Goal: Task Accomplishment & Management: Manage account settings

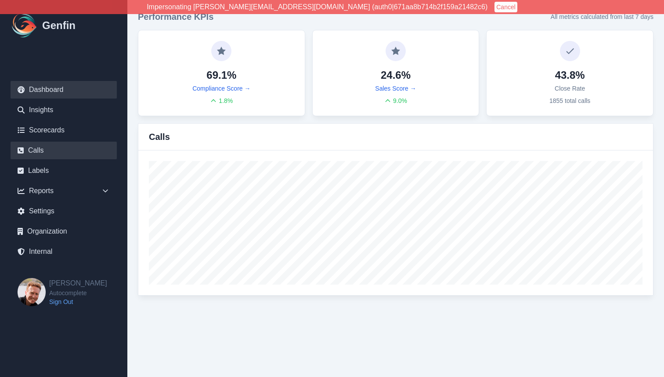
click at [39, 152] on link "Calls" at bounding box center [64, 150] width 106 height 18
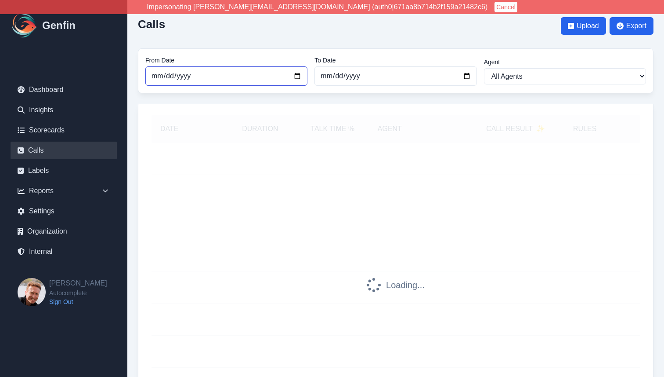
click at [296, 76] on input "[DATE]" at bounding box center [226, 75] width 162 height 19
type input "2025-07-27"
click at [470, 76] on input "[DATE]" at bounding box center [396, 75] width 162 height 19
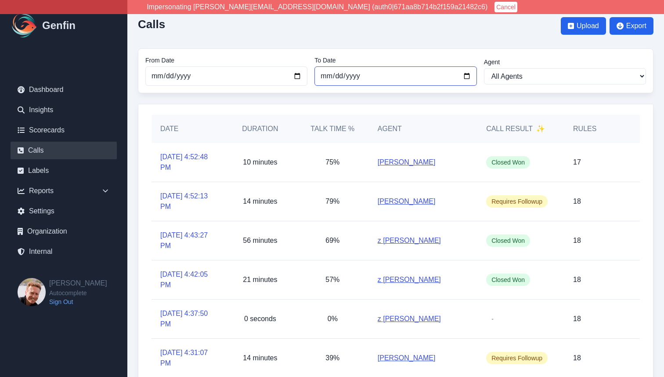
click at [335, 80] on input "2025-07-28" at bounding box center [396, 75] width 162 height 19
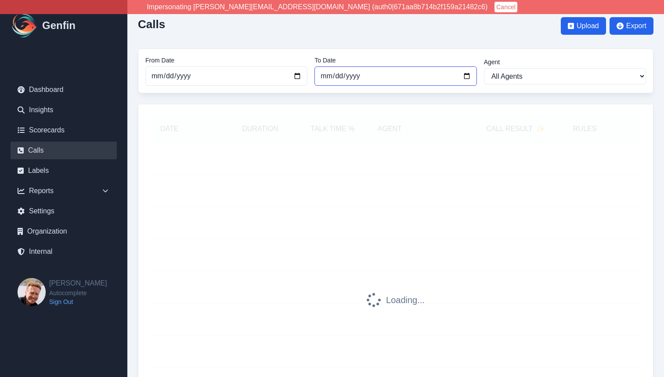
type input "[DATE]"
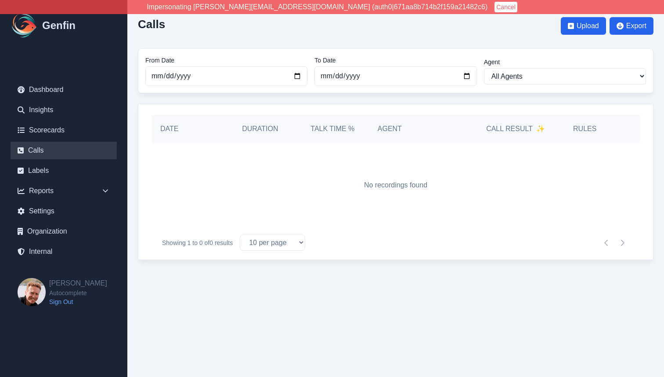
click at [134, 159] on div "Calls Upload Export From Date 2025-07-27 To Date 2025-07-27 Agent All Agents Ad…" at bounding box center [395, 135] width 537 height 270
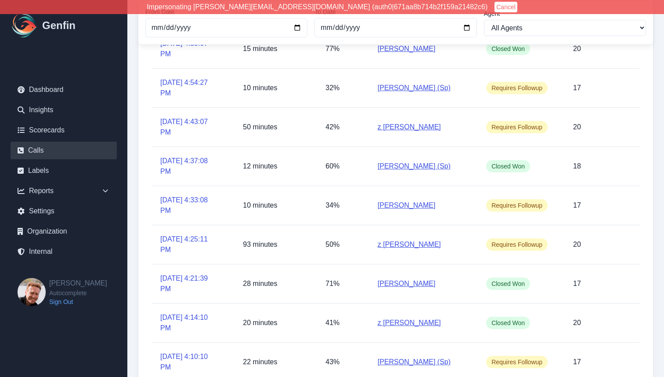
scroll to position [200, 0]
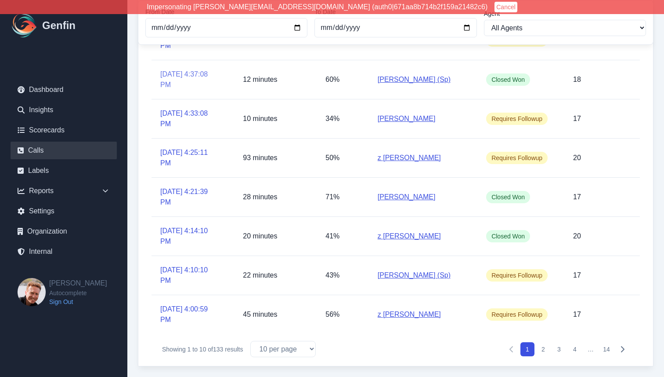
click at [170, 72] on link "7/27/2025, 4:37:08 PM" at bounding box center [187, 79] width 55 height 21
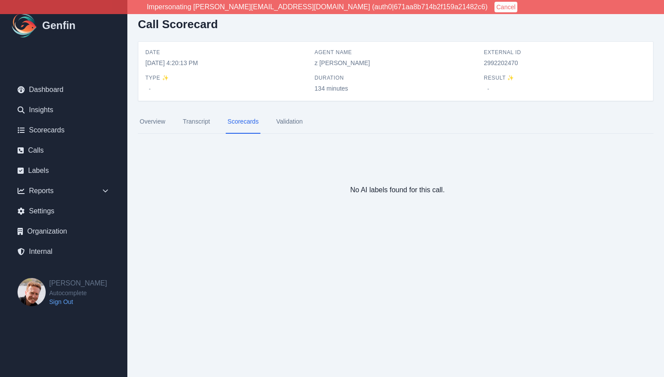
click at [195, 119] on link "Transcript" at bounding box center [196, 122] width 31 height 24
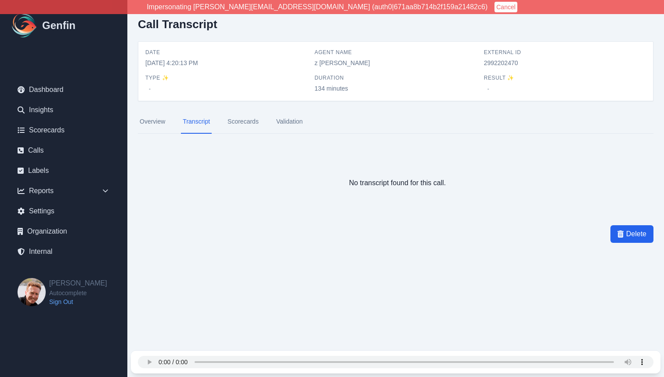
click at [156, 124] on link "Overview" at bounding box center [152, 122] width 29 height 24
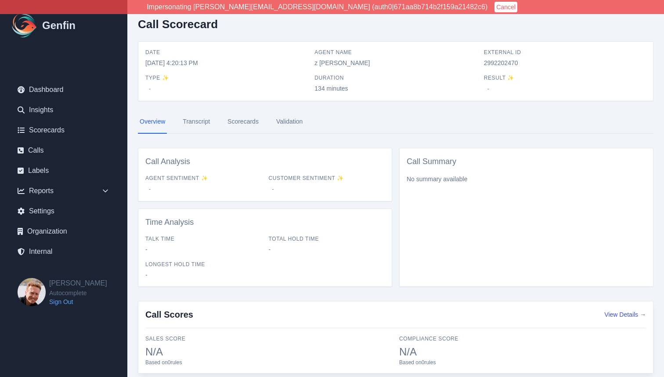
click at [132, 86] on div "Call Scorecard Date 7/26/2025, 4:20:13 PM Agent Name z Roselle Esquejo External…" at bounding box center [395, 236] width 537 height 472
click at [248, 124] on link "Scorecards" at bounding box center [243, 122] width 35 height 24
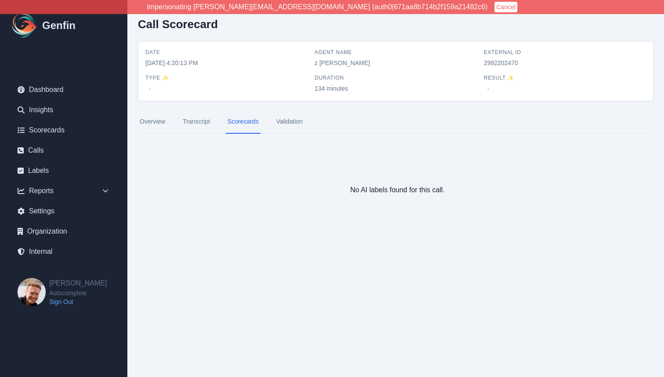
click at [202, 121] on link "Transcript" at bounding box center [196, 122] width 31 height 24
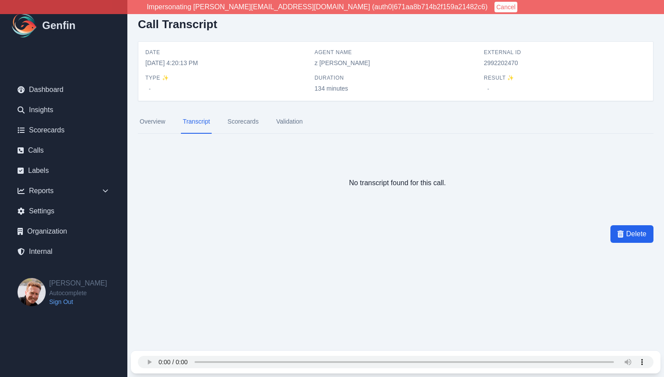
click at [149, 125] on link "Overview" at bounding box center [152, 122] width 29 height 24
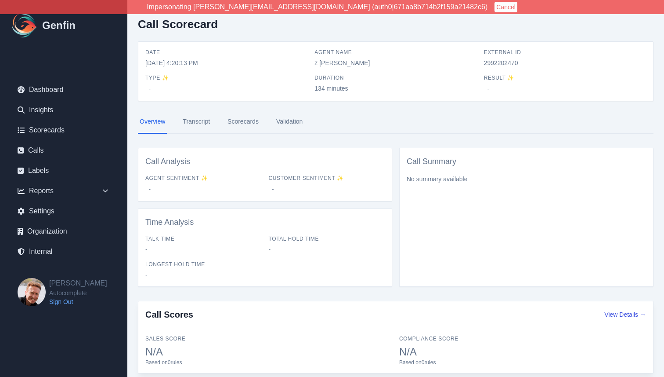
click at [195, 118] on link "Transcript" at bounding box center [196, 122] width 31 height 24
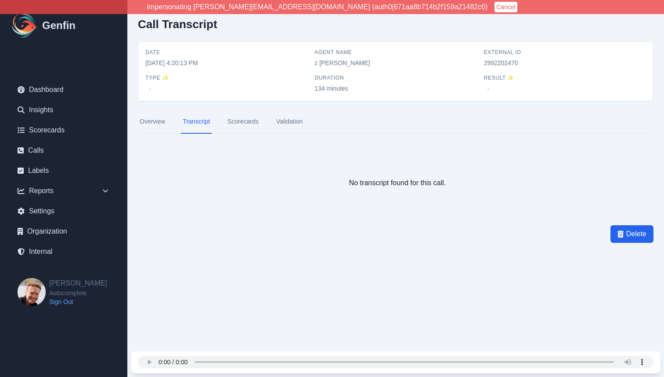
click at [155, 122] on link "Overview" at bounding box center [152, 122] width 29 height 24
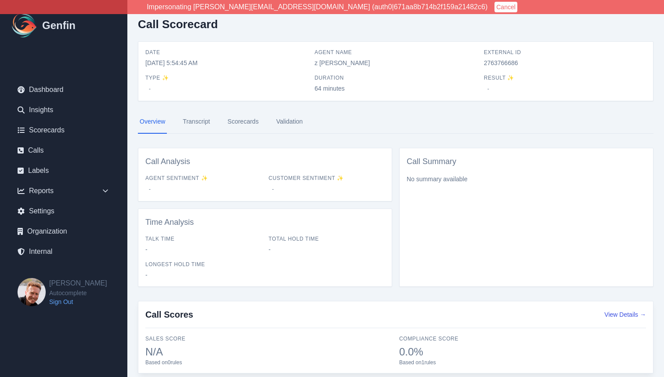
click at [214, 127] on nav "Overview Transcript Scorecards Validation" at bounding box center [396, 122] width 516 height 24
click at [201, 123] on link "Transcript" at bounding box center [196, 122] width 31 height 24
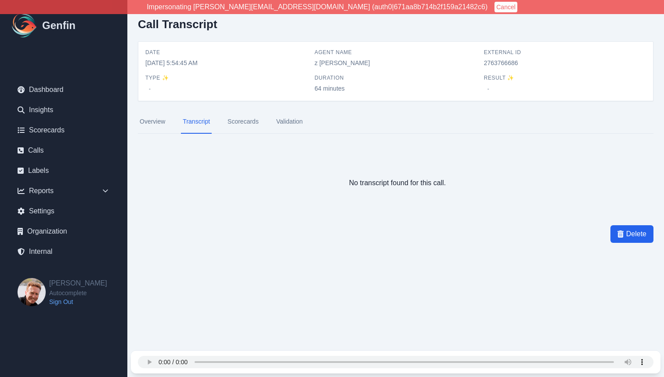
click at [239, 120] on link "Scorecards" at bounding box center [243, 122] width 35 height 24
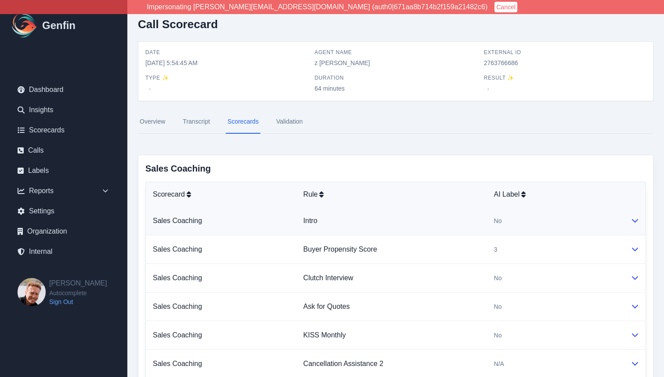
click at [467, 214] on td "Intro" at bounding box center [392, 221] width 191 height 29
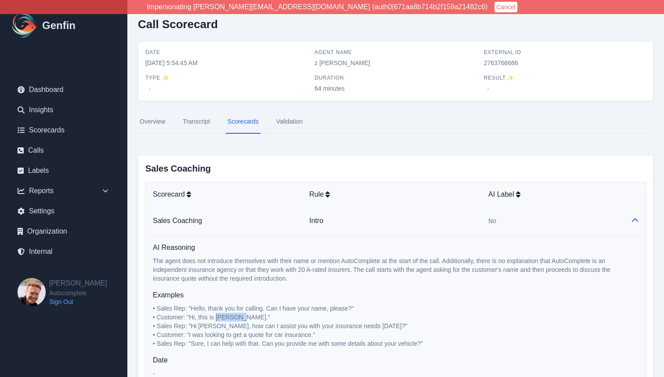
drag, startPoint x: 217, startPoint y: 315, endPoint x: 242, endPoint y: 317, distance: 25.1
click at [243, 317] on span "• Customer: "Hi, this is John Doe."" at bounding box center [211, 316] width 117 height 7
copy span "John Doe"
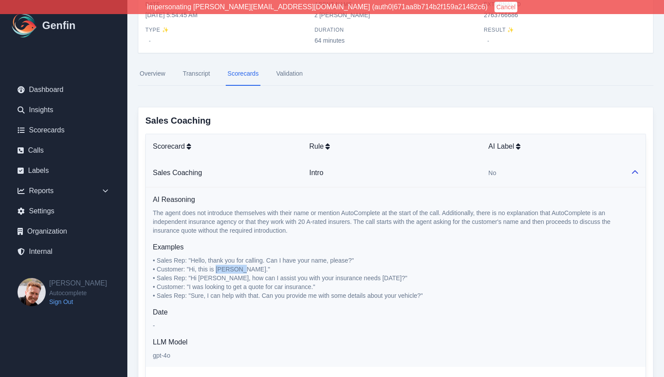
scroll to position [52, 0]
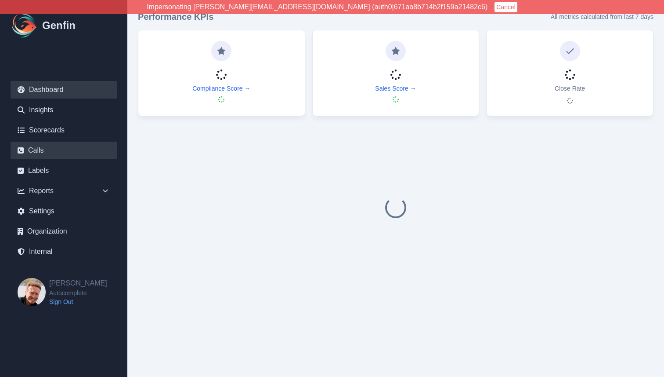
click at [47, 149] on link "Calls" at bounding box center [64, 150] width 106 height 18
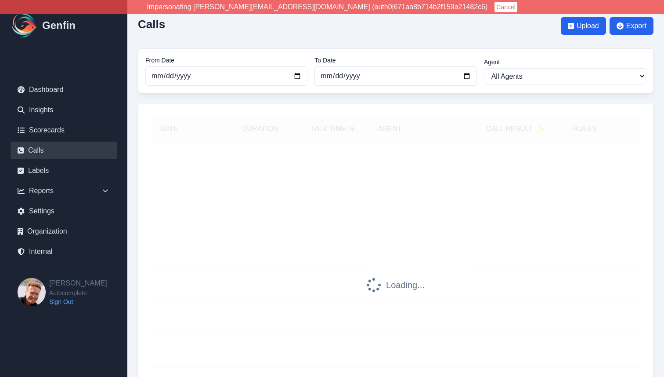
click at [131, 150] on div "Calls Upload Export From Date [DATE] To Date [DATE] Agent All Agents [PERSON_NA…" at bounding box center [395, 238] width 537 height 476
click at [155, 75] on input "[DATE]" at bounding box center [226, 75] width 162 height 19
type input "[DATE]"
click at [132, 105] on div "Calls Upload Export From Date 2025-03-01 To Date 2025-08-24 Agent All Agents Ad…" at bounding box center [395, 238] width 537 height 476
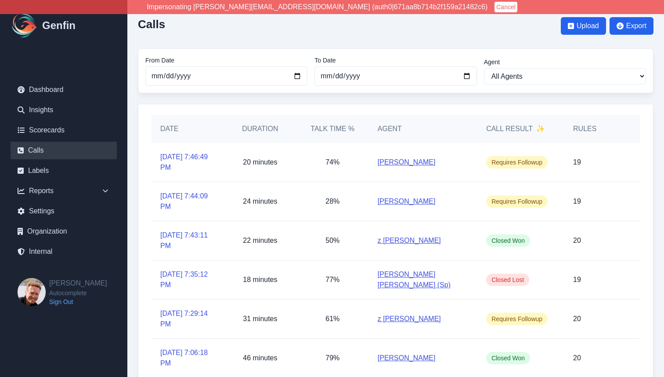
click at [230, 94] on div "Calls Upload Export From Date 2025-03-01 To Date 2025-08-24 Agent All Agents Ad…" at bounding box center [395, 288] width 537 height 576
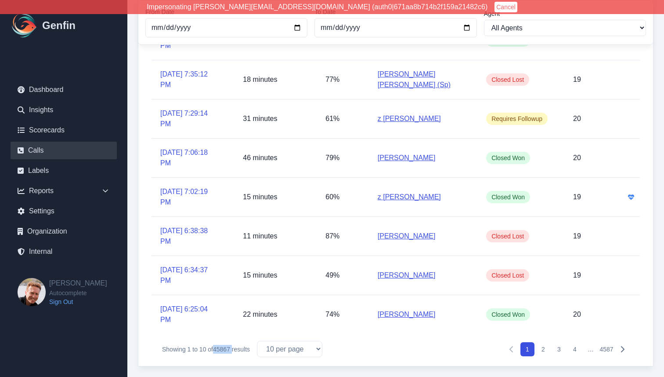
drag, startPoint x: 215, startPoint y: 348, endPoint x: 233, endPoint y: 348, distance: 17.6
click at [233, 348] on p "Showing 1 to 10 of 45867 results" at bounding box center [206, 348] width 88 height 9
click at [140, 336] on div "Date Duration Talk Time % Agent Call Result ✨ Rules 8/23/2025, 7:46:49 PM 20 mi…" at bounding box center [396, 135] width 516 height 462
click at [609, 348] on button "4587" at bounding box center [607, 349] width 14 height 14
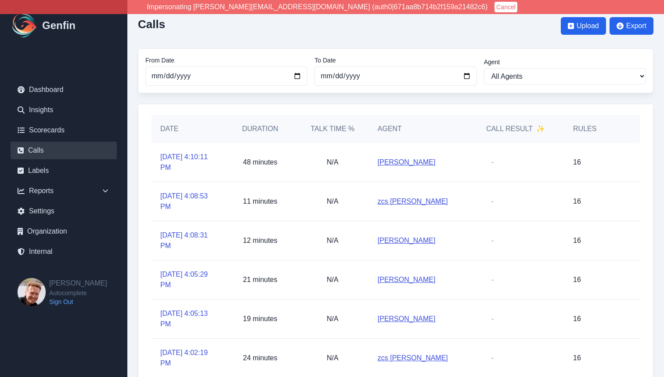
scroll to position [83, 0]
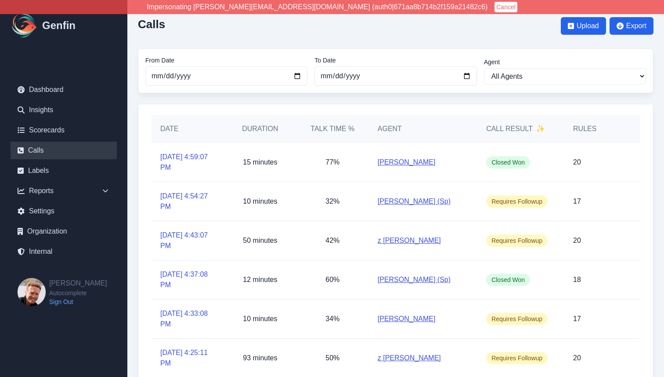
scroll to position [200, 0]
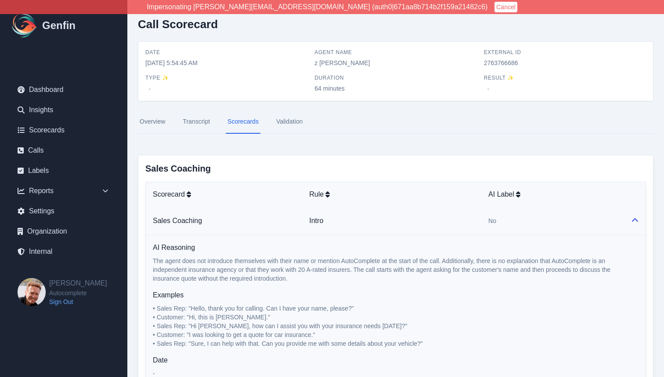
scroll to position [52, 0]
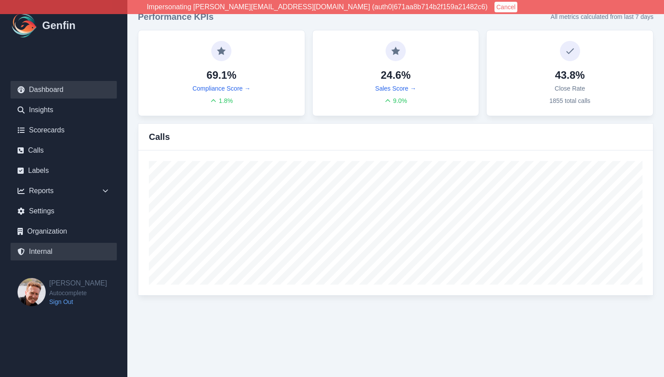
click at [50, 250] on link "Internal" at bounding box center [64, 252] width 106 height 18
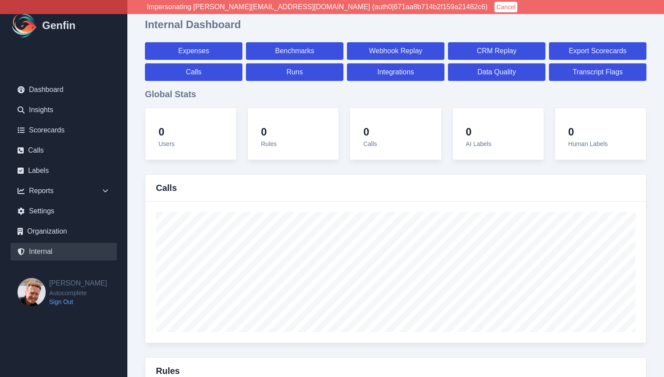
select select "paid"
select select "7"
select select "paid"
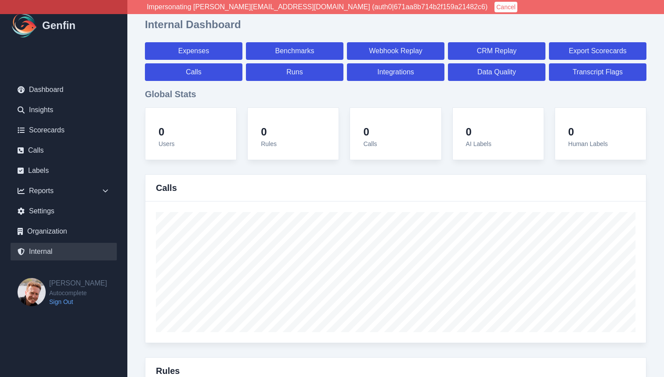
select select "7"
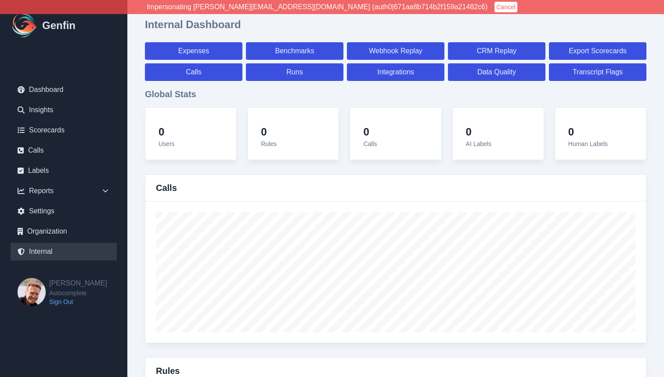
select select "7"
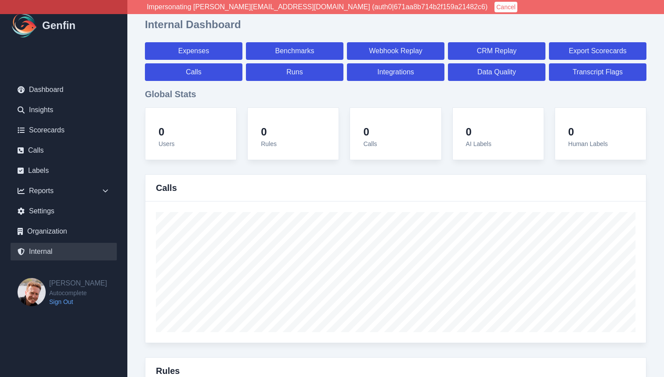
select select "7"
select select "paid"
select select "7"
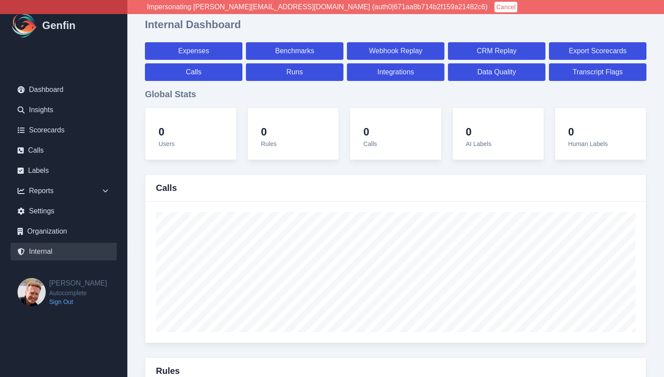
select select "7"
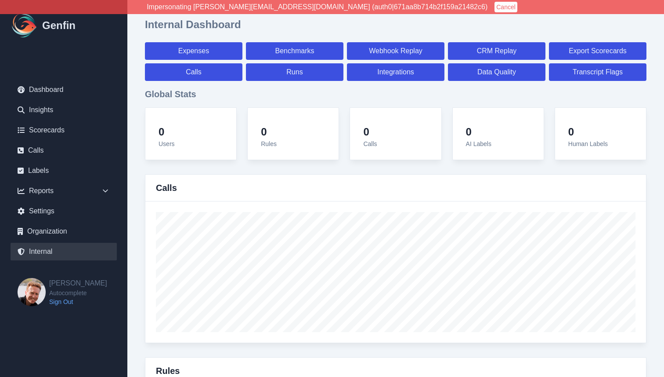
select select "7"
select select "paid"
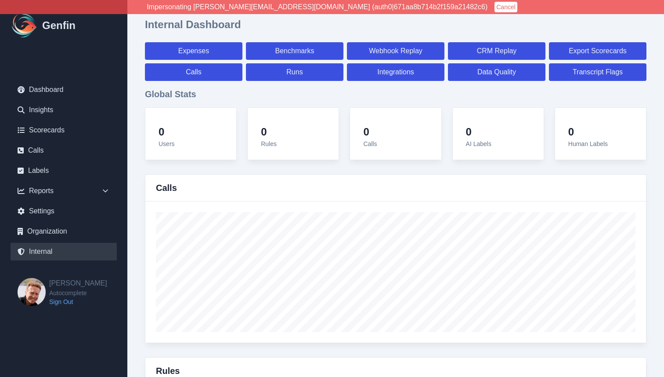
select select "7"
select select "paid"
select select "7"
select select "paid"
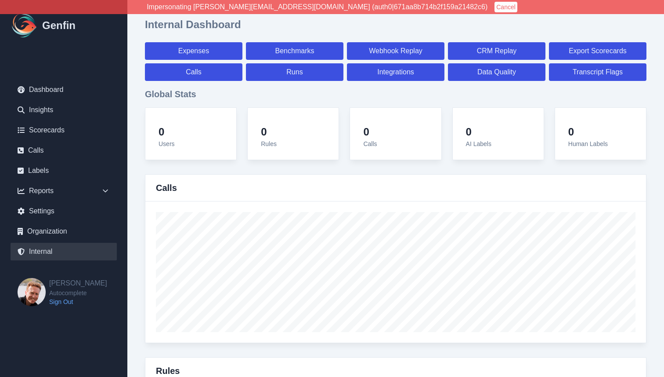
select select "7"
select select "paid"
select select "7"
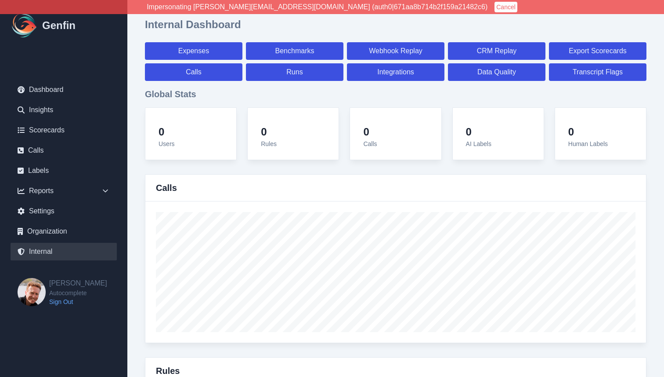
select select "7"
select select "paid"
select select "7"
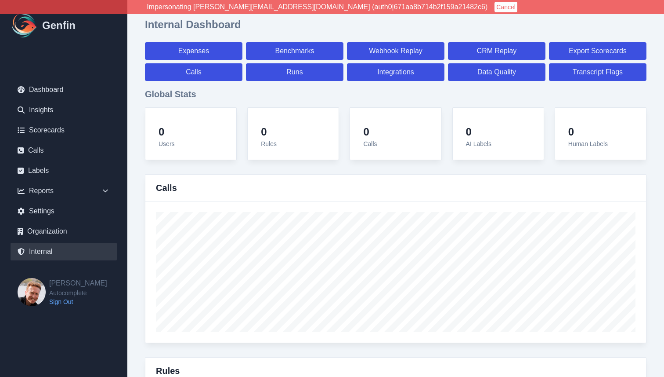
select select "paid"
select select "7"
select select "paid"
select select "7"
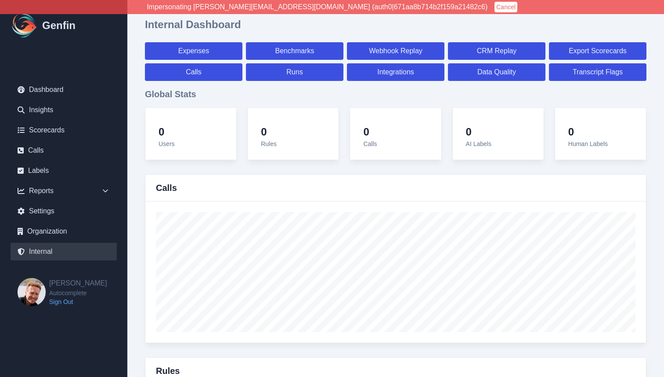
select select "paid"
select select "7"
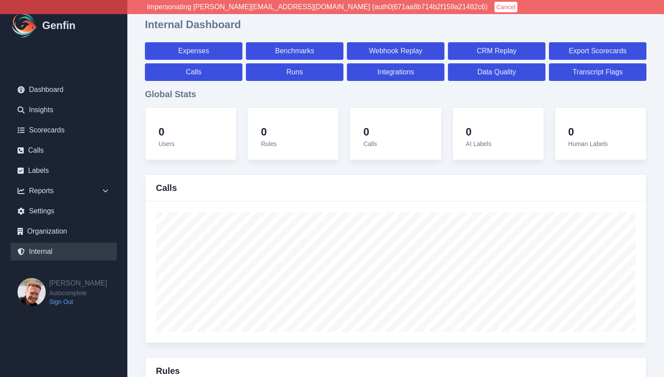
select select "7"
select select "paid"
select select "7"
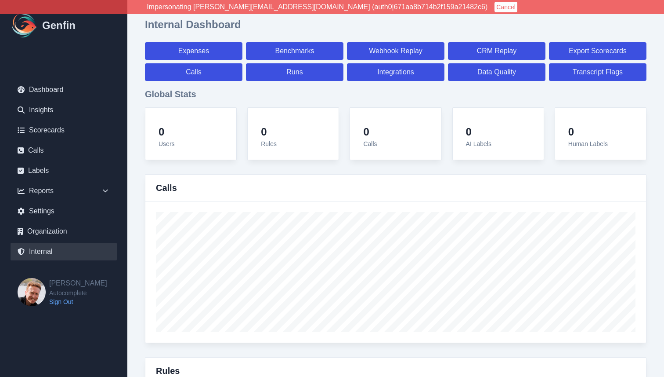
select select "7"
select select "paid"
select select "7"
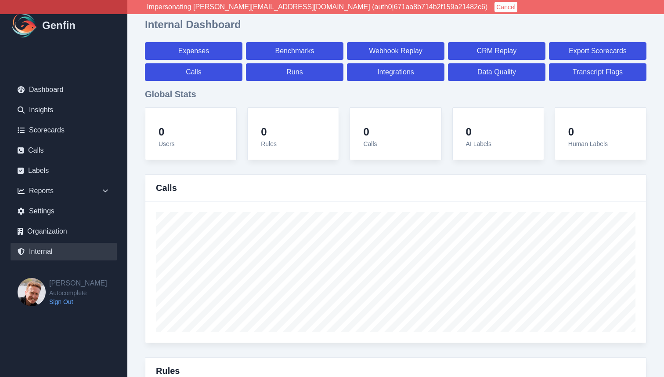
select select "7"
select select "paid"
select select "7"
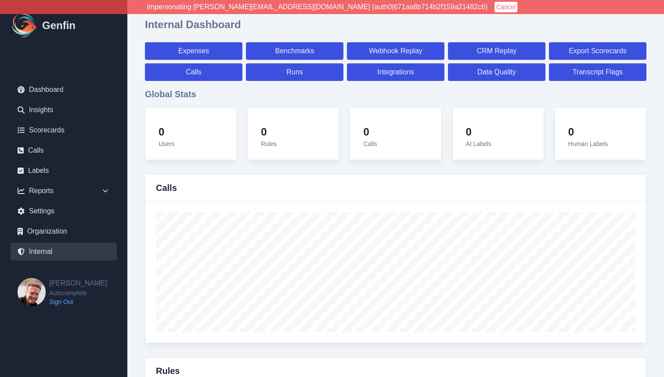
click at [203, 61] on div "Expenses Benchmarks Webhook Replay CRM Replay Export Scorecards Calls Runs Inte…" at bounding box center [396, 61] width 502 height 39
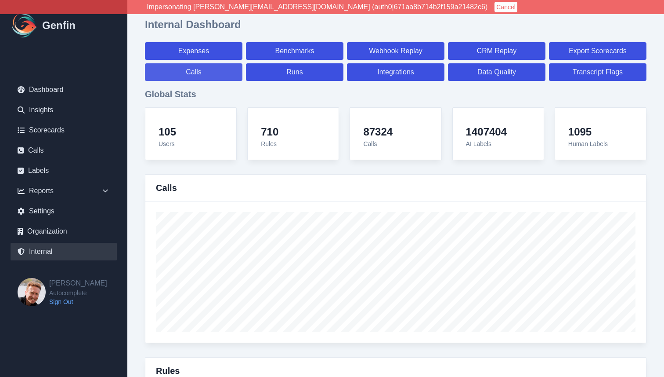
click at [203, 65] on link "Calls" at bounding box center [194, 72] width 98 height 18
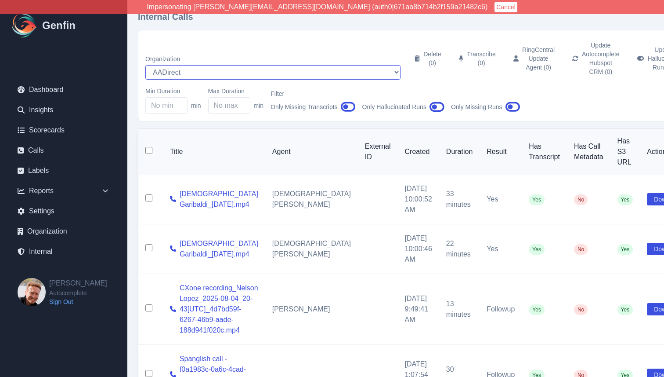
click at [209, 65] on select "AADirect Aainsco.com Aainsco.com alec+america@system2.fitness alec+emily@system…" at bounding box center [272, 72] width 255 height 14
select select "5"
click at [145, 65] on select "AADirect Aainsco.com Aainsco.com alec+america@system2.fitness alec+emily@system…" at bounding box center [272, 72] width 255 height 14
click at [137, 197] on div "Internal Calls Organization AADirect Aainsco.com Aainsco.com alec+america@syste…" at bounding box center [416, 377] width 579 height 754
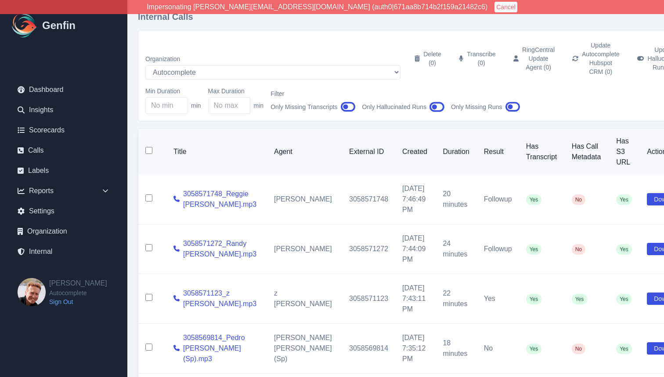
click at [437, 101] on icon "button" at bounding box center [437, 106] width 15 height 13
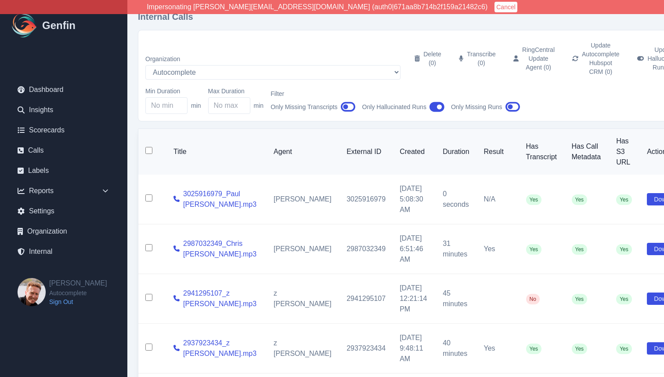
click at [130, 170] on div "Internal Calls Organization AADirect Aainsco.com Aainsco.com alec+america@syste…" at bounding box center [416, 365] width 579 height 730
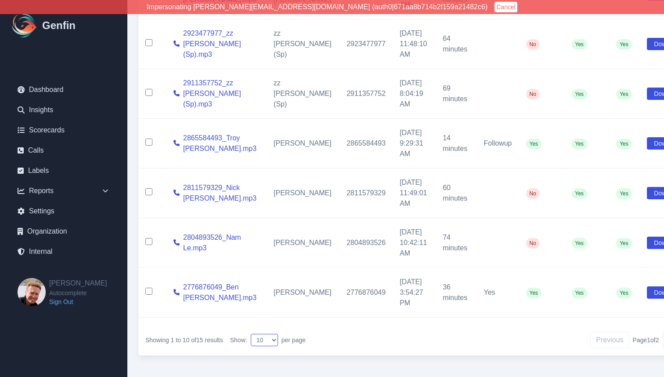
click at [261, 338] on select "10 25 50 100 200" at bounding box center [264, 339] width 27 height 12
select select "50"
click at [252, 333] on select "10 25 50 100 200" at bounding box center [264, 339] width 27 height 12
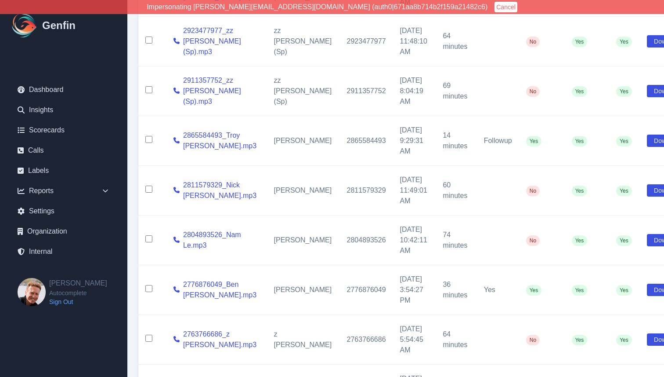
click at [135, 298] on div "Internal Calls Organization AADirect Aainsco.com Aainsco.com alec+america@syste…" at bounding box center [416, 133] width 579 height 979
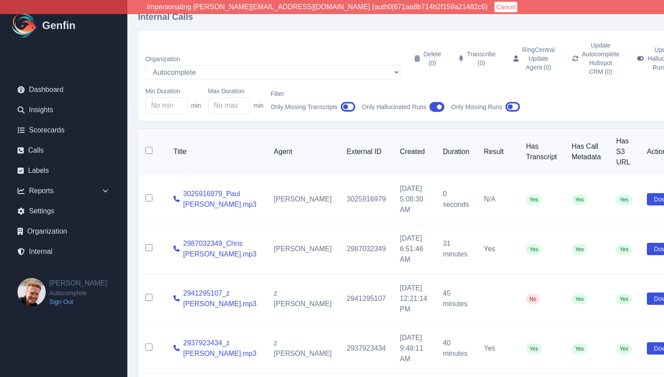
click at [147, 147] on input "checkbox" at bounding box center [148, 150] width 7 height 7
checkbox input "true"
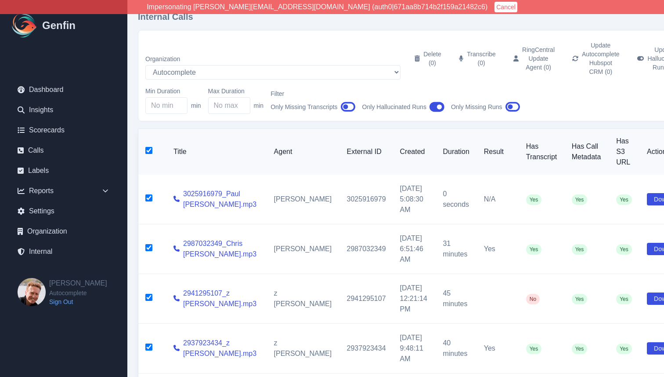
checkbox input "true"
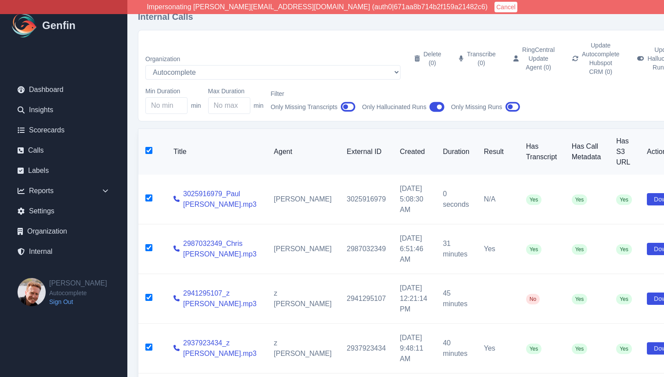
checkbox input "true"
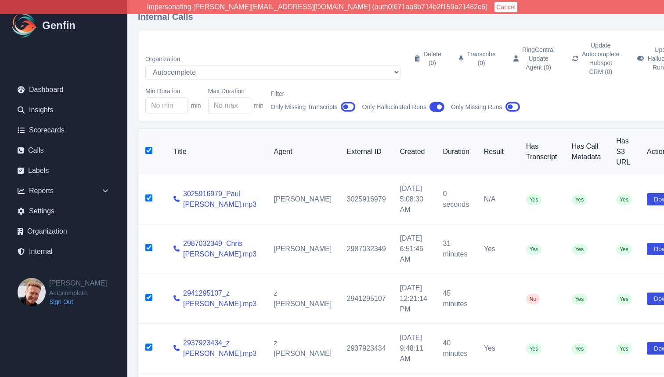
checkbox input "true"
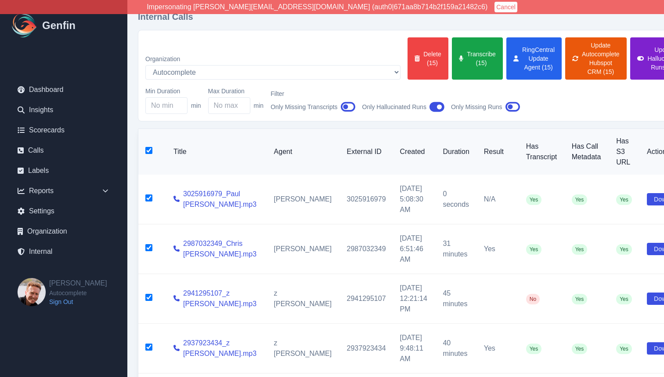
click at [631, 58] on button "Update Hallucinated Runs (15)" at bounding box center [660, 58] width 58 height 42
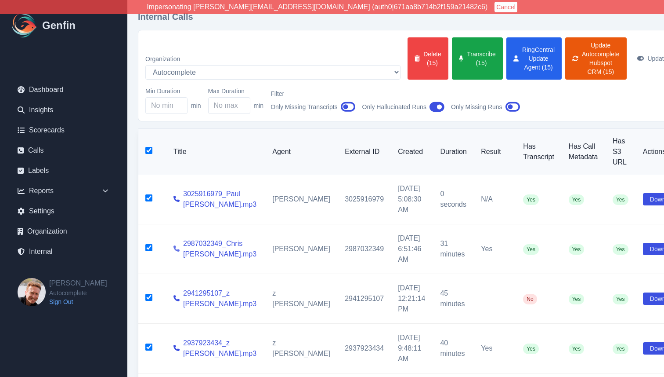
click at [174, 245] on icon at bounding box center [177, 248] width 6 height 6
checkbox input "false"
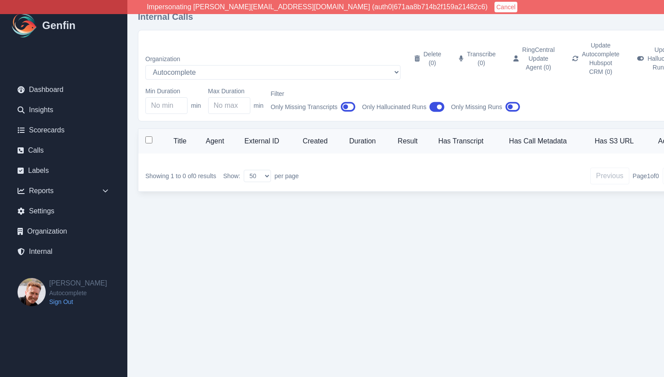
click at [346, 102] on icon "button" at bounding box center [348, 107] width 15 height 10
click at [433, 102] on icon "button" at bounding box center [437, 107] width 15 height 10
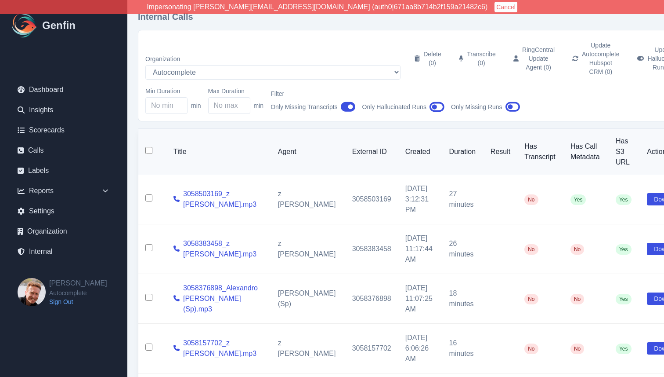
scroll to position [1568, 0]
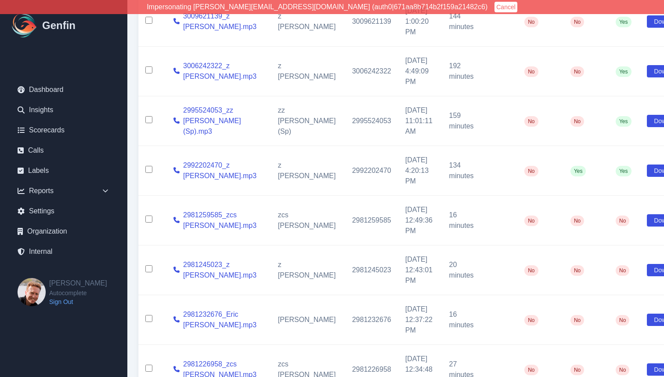
click at [149, 173] on input "checkbox" at bounding box center [148, 169] width 7 height 7
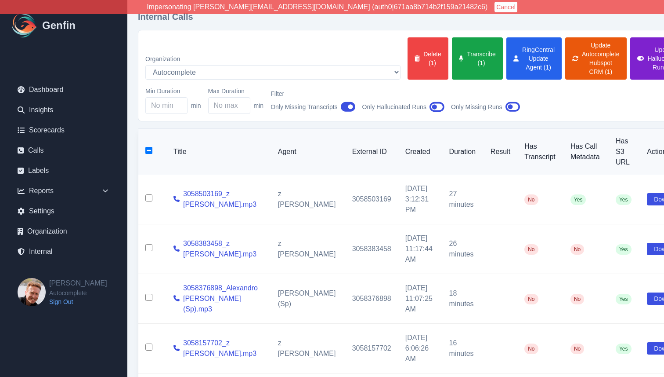
click at [631, 54] on button "Update Hallucinated Runs (1)" at bounding box center [660, 58] width 58 height 42
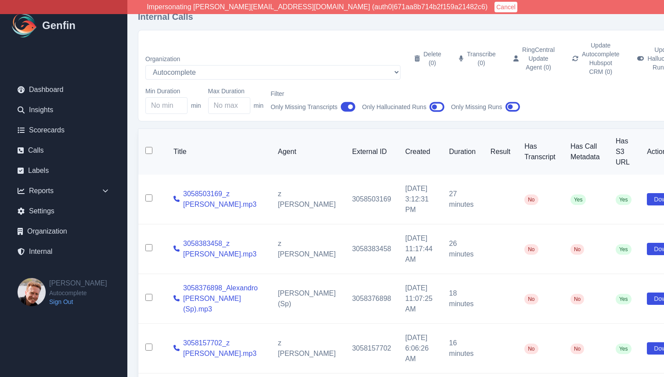
checkbox input "false"
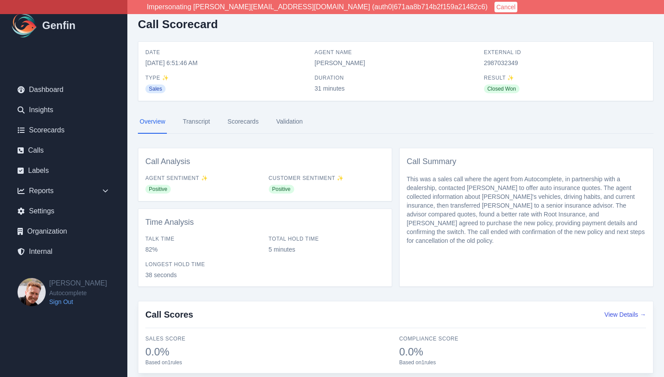
click at [221, 123] on nav "Overview Transcript Scorecards Validation" at bounding box center [396, 122] width 516 height 24
click at [235, 124] on link "Scorecards" at bounding box center [243, 122] width 35 height 24
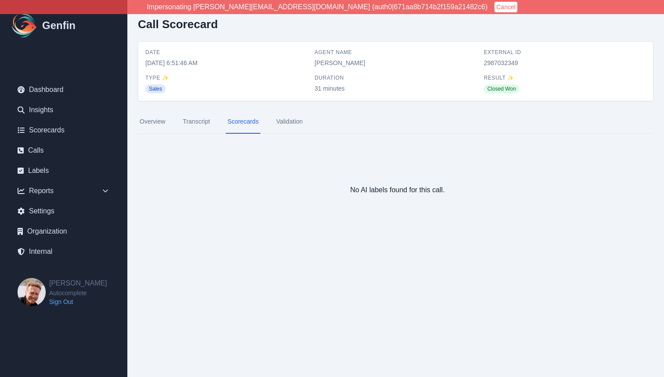
click at [497, 61] on span "2987032349" at bounding box center [565, 62] width 162 height 9
copy span "2987032349"
click at [403, 111] on nav "Overview Transcript Scorecards Validation" at bounding box center [396, 122] width 516 height 24
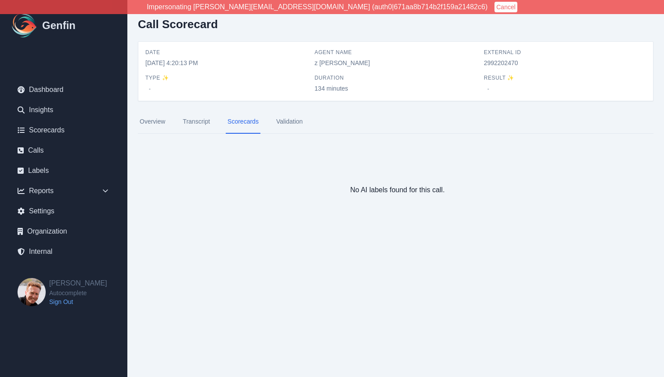
click at [148, 121] on link "Overview" at bounding box center [152, 122] width 29 height 24
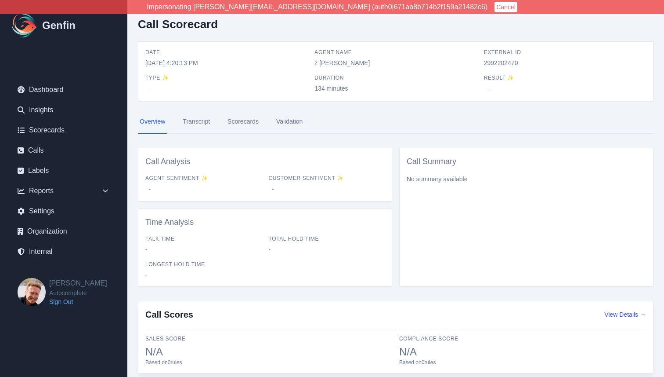
click at [198, 120] on link "Transcript" at bounding box center [196, 122] width 31 height 24
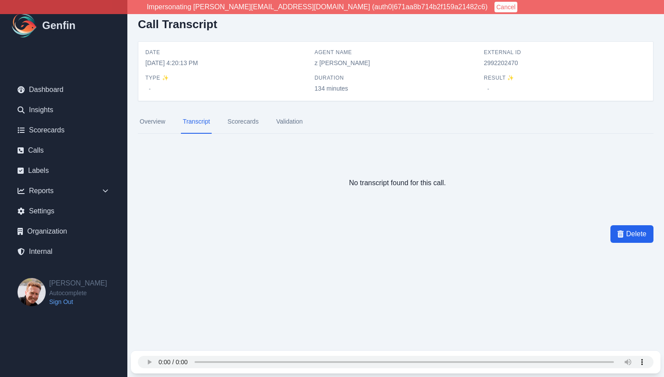
click at [241, 120] on link "Scorecards" at bounding box center [243, 122] width 35 height 24
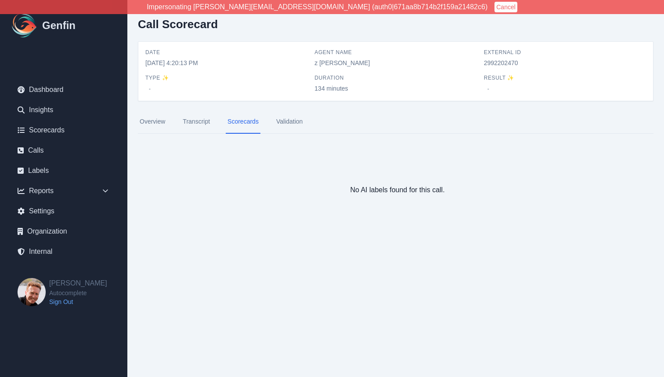
click at [145, 121] on link "Overview" at bounding box center [152, 122] width 29 height 24
